Goal: Task Accomplishment & Management: Complete application form

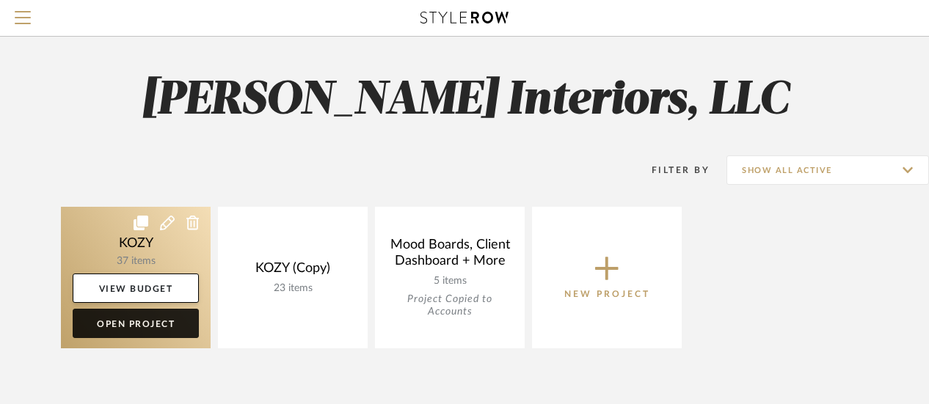
click at [139, 320] on link "Open Project" at bounding box center [136, 323] width 126 height 29
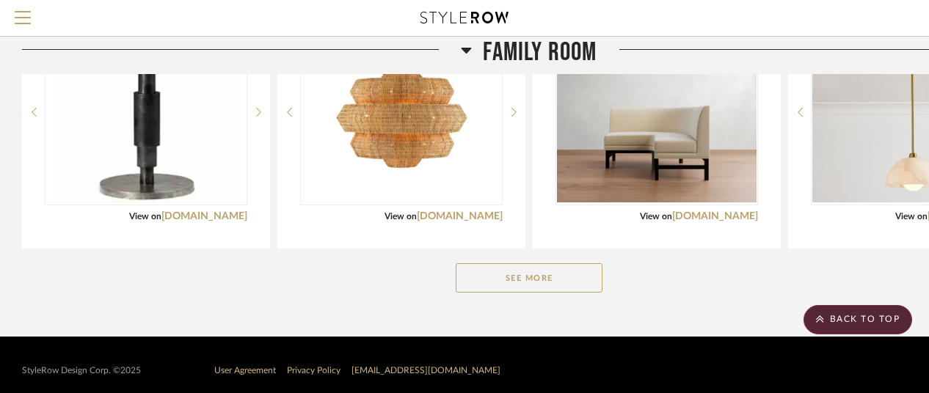
scroll to position [357, 0]
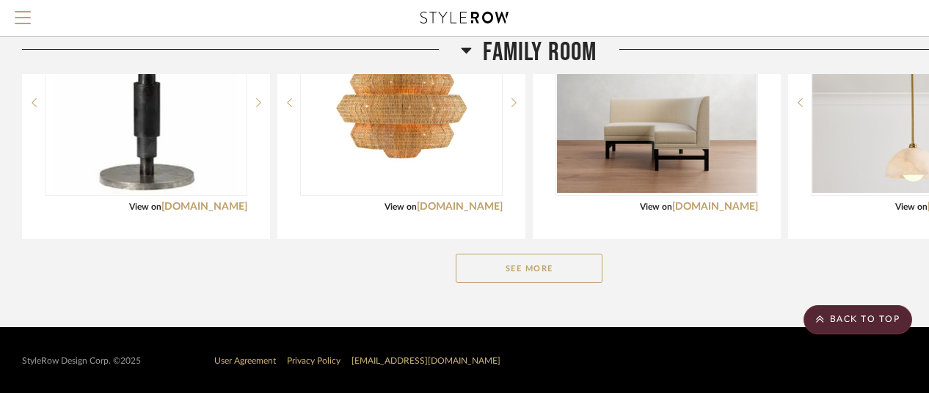
click at [529, 266] on button "See More" at bounding box center [529, 268] width 147 height 29
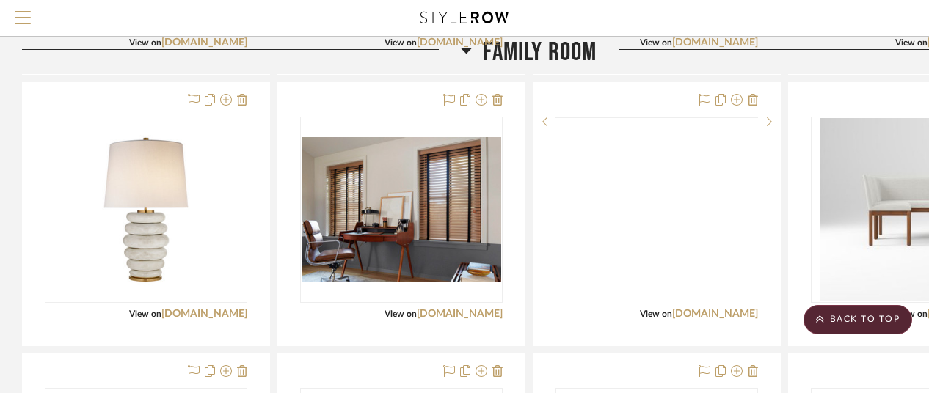
scroll to position [797, 0]
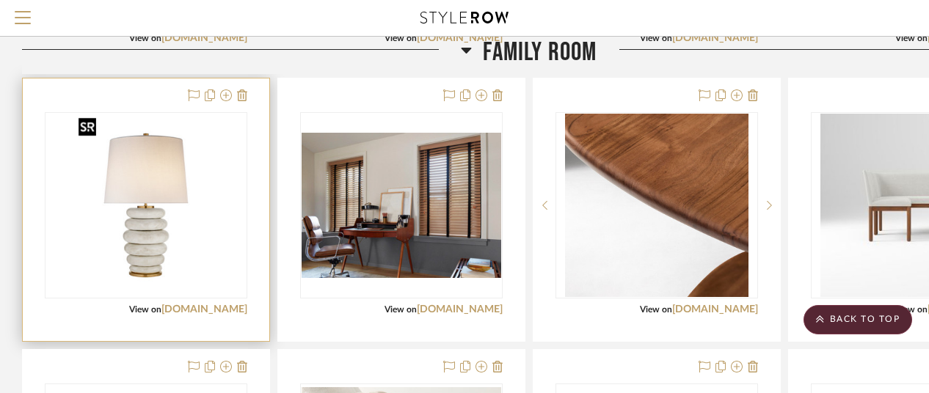
click at [163, 231] on img "0" at bounding box center [146, 205] width 147 height 183
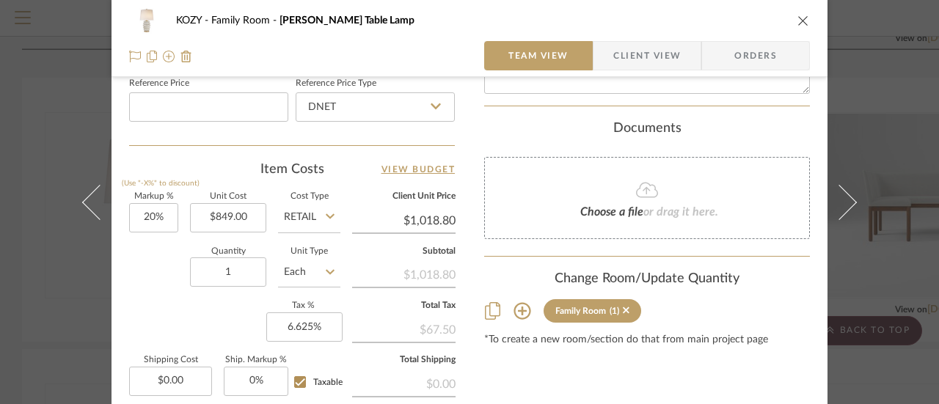
scroll to position [807, 0]
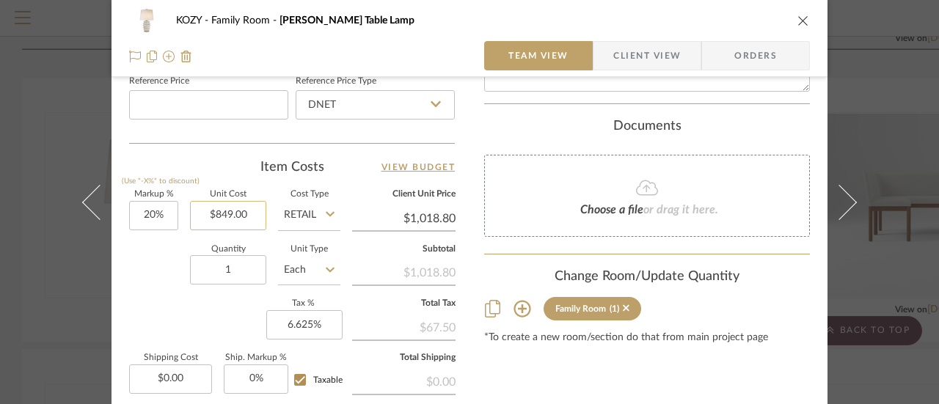
type input "849.00"
type input "$692.25"
click at [326, 211] on icon at bounding box center [330, 214] width 9 height 12
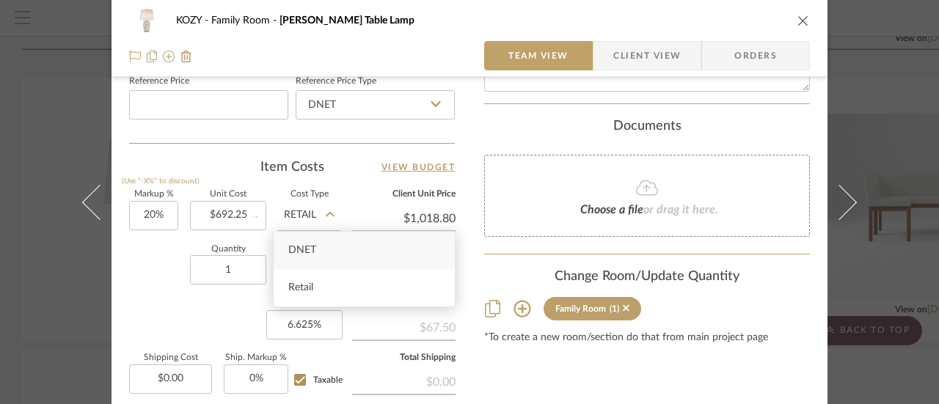
type input "$830.70"
click at [308, 245] on span "DNET" at bounding box center [302, 250] width 28 height 10
type input "DNET"
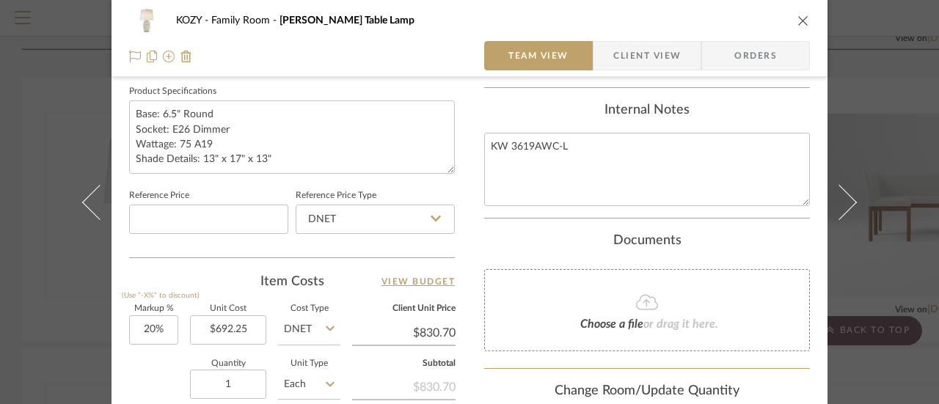
scroll to position [738, 0]
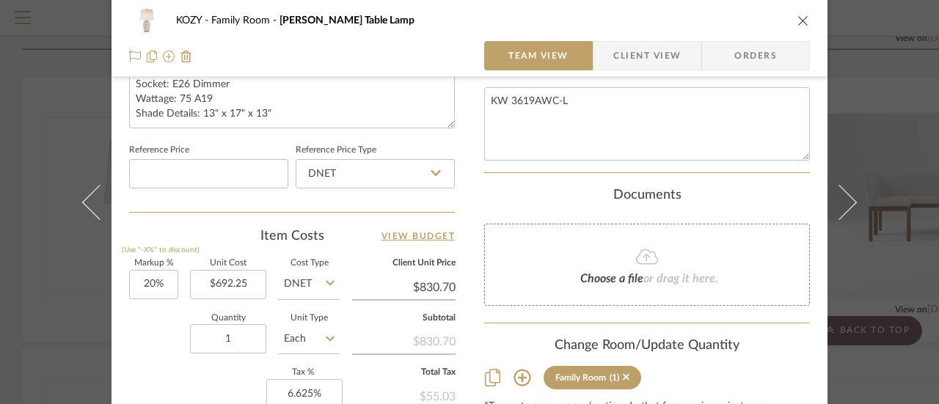
click at [621, 273] on span "Choose a file" at bounding box center [612, 279] width 63 height 12
